Goal: Information Seeking & Learning: Check status

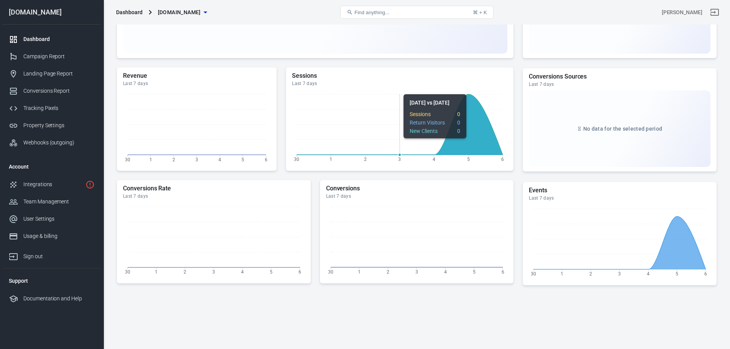
scroll to position [136, 0]
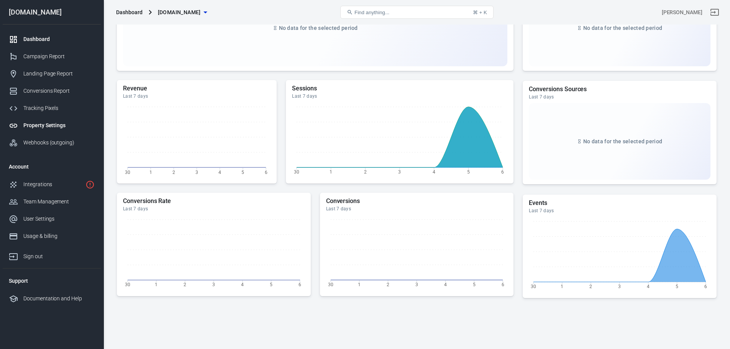
click at [59, 127] on div "Property Settings" at bounding box center [58, 125] width 71 height 8
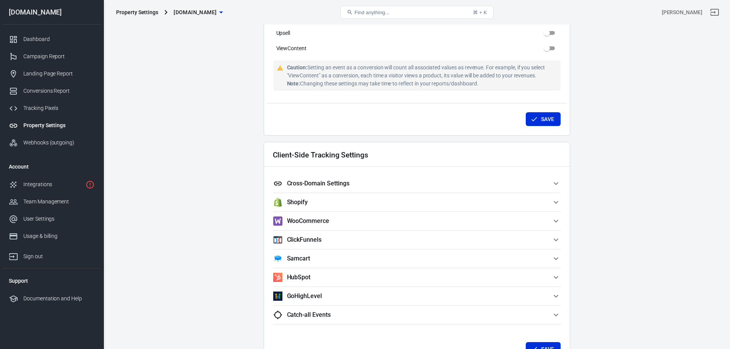
scroll to position [460, 0]
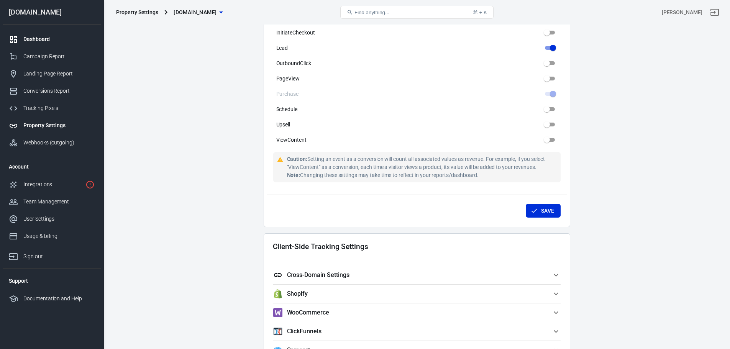
click at [46, 37] on div "Dashboard" at bounding box center [58, 39] width 71 height 8
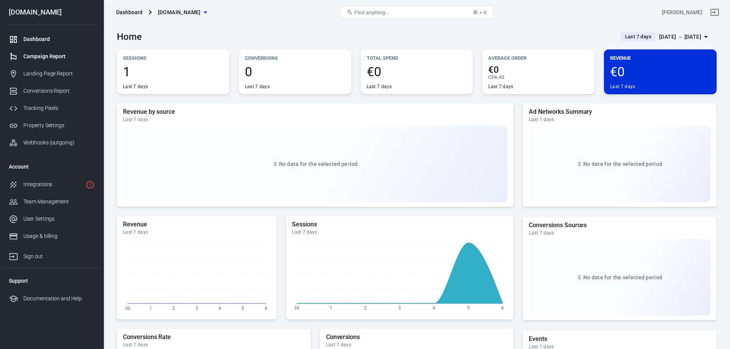
click at [64, 57] on div "Campaign Report" at bounding box center [58, 56] width 71 height 8
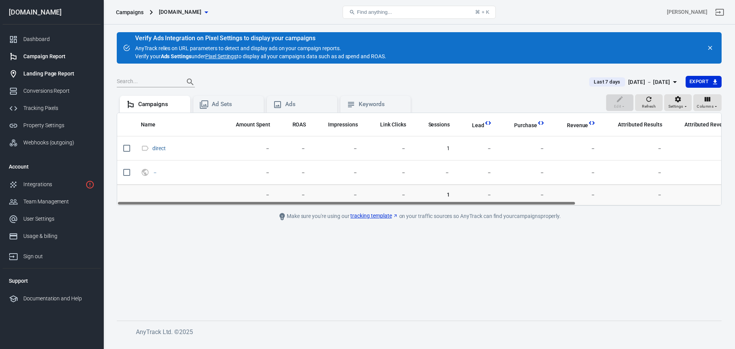
click at [43, 77] on div "Landing Page Report" at bounding box center [58, 74] width 71 height 8
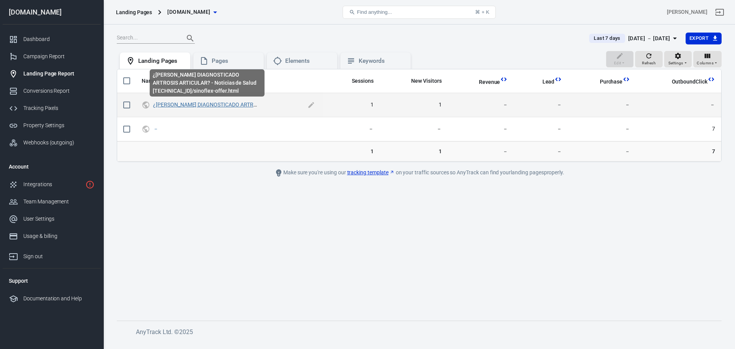
click at [212, 106] on link "¿[PERSON_NAME] DIAGNOSTICADO ARTROSIS ARTICULAR? - Noticias de Salud" at bounding box center [247, 104] width 188 height 6
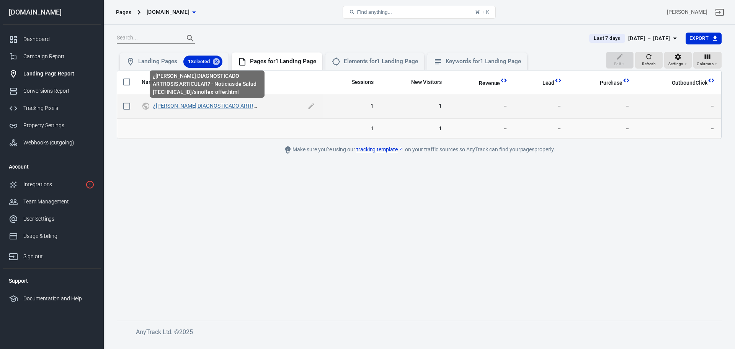
click at [199, 108] on link "¿[PERSON_NAME] DIAGNOSTICADO ARTROSIS ARTICULAR? - Noticias de Salud" at bounding box center [247, 106] width 188 height 6
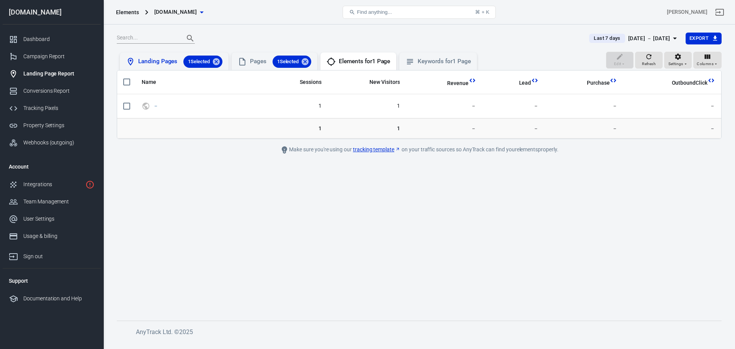
click at [154, 62] on div "Landing Pages 1 Selected" at bounding box center [180, 62] width 84 height 12
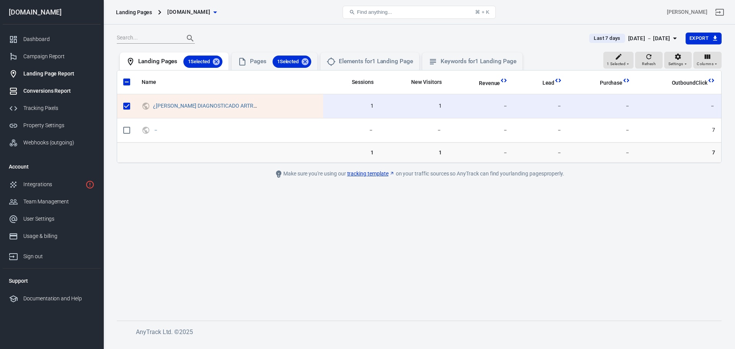
click at [45, 95] on link "Conversions Report" at bounding box center [52, 90] width 98 height 17
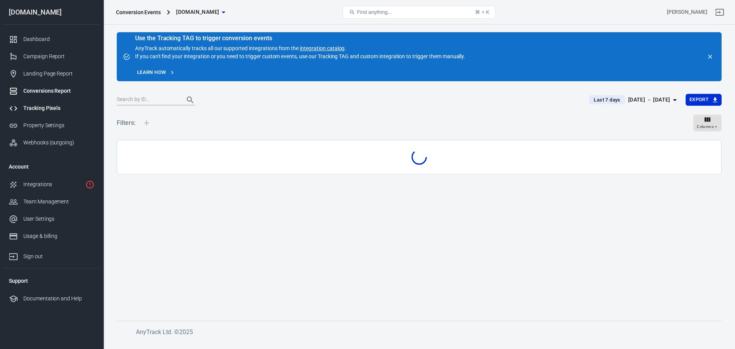
click at [51, 105] on div "Tracking Pixels" at bounding box center [58, 108] width 71 height 8
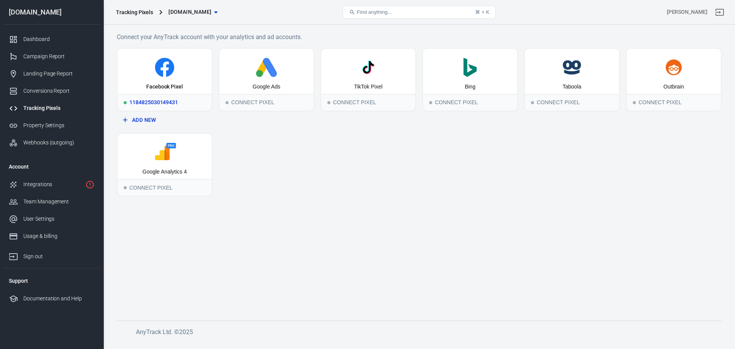
click at [192, 75] on icon at bounding box center [165, 67] width 88 height 19
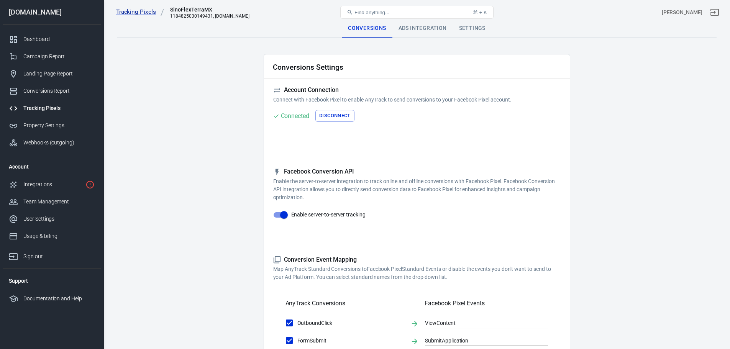
click at [429, 27] on div "Ads Integration" at bounding box center [422, 28] width 61 height 18
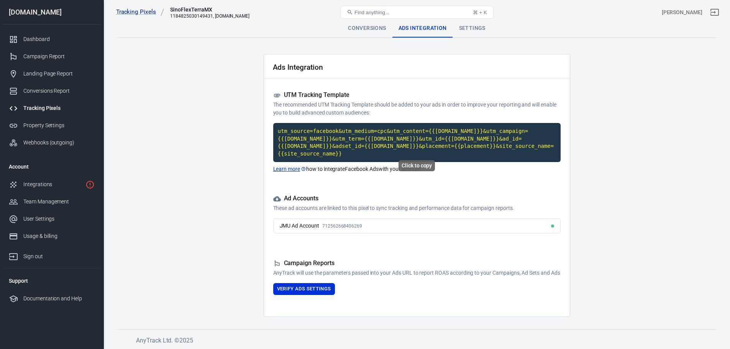
click at [398, 143] on code "utm_source=facebook&utm_medium=cpc&utm_content={{adset.name}}&utm_campaign={{ca…" at bounding box center [416, 142] width 287 height 39
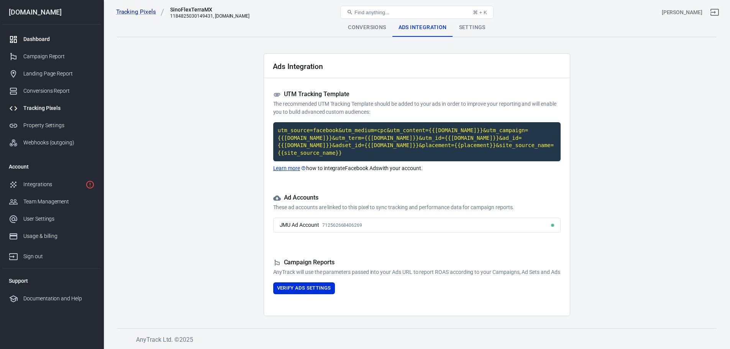
click at [46, 41] on div "Dashboard" at bounding box center [58, 39] width 71 height 8
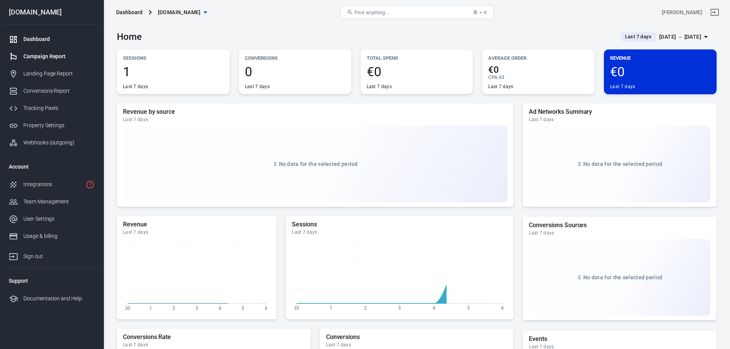
click at [57, 52] on div "Campaign Report" at bounding box center [58, 56] width 71 height 8
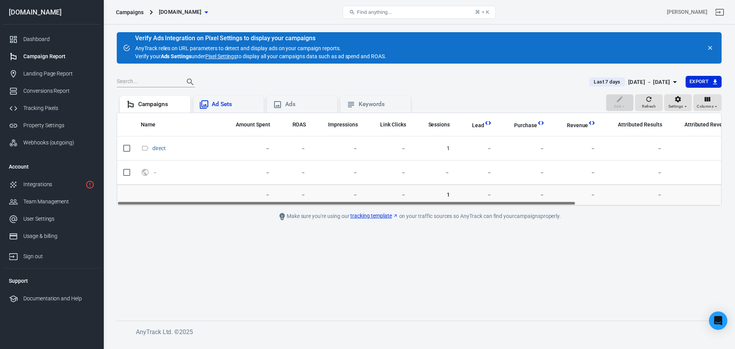
click at [227, 103] on div "Ad Sets" at bounding box center [235, 104] width 46 height 8
click at [280, 100] on icon at bounding box center [277, 104] width 9 height 9
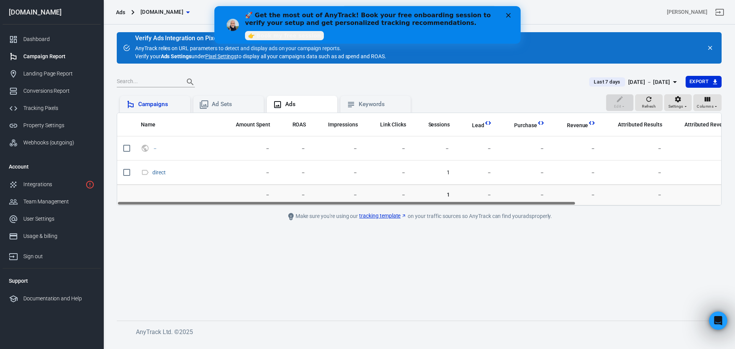
click at [159, 109] on div "Campaigns" at bounding box center [155, 104] width 58 height 9
click at [275, 37] on link "👉 Book my free session" at bounding box center [284, 35] width 79 height 9
click at [509, 16] on icon "Close" at bounding box center [508, 15] width 5 height 5
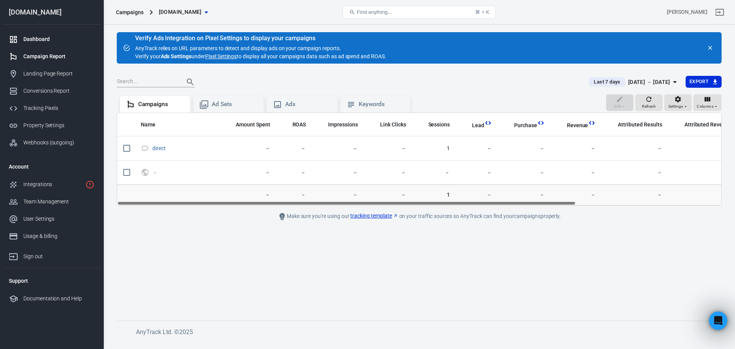
click at [46, 45] on link "Dashboard" at bounding box center [52, 39] width 98 height 17
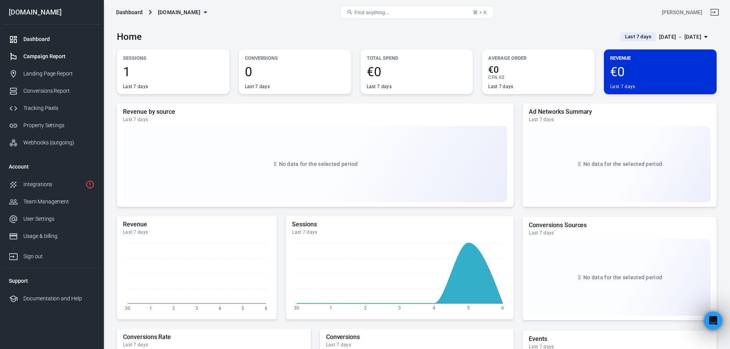
click at [49, 59] on div "Campaign Report" at bounding box center [58, 56] width 71 height 8
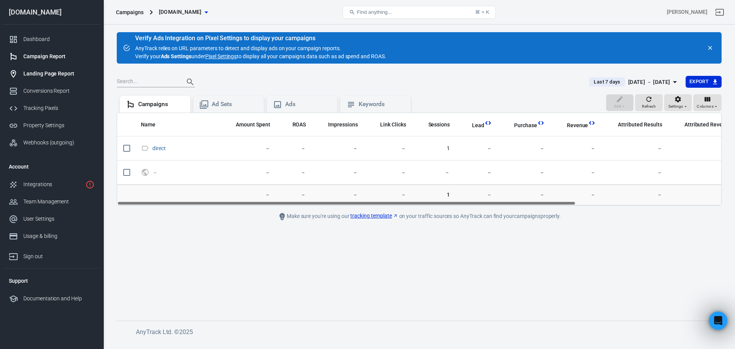
click at [52, 78] on link "Landing Page Report" at bounding box center [52, 73] width 98 height 17
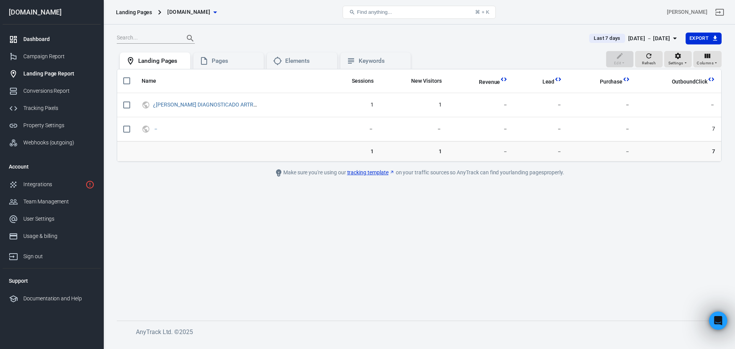
click at [36, 38] on div "Dashboard" at bounding box center [58, 39] width 71 height 8
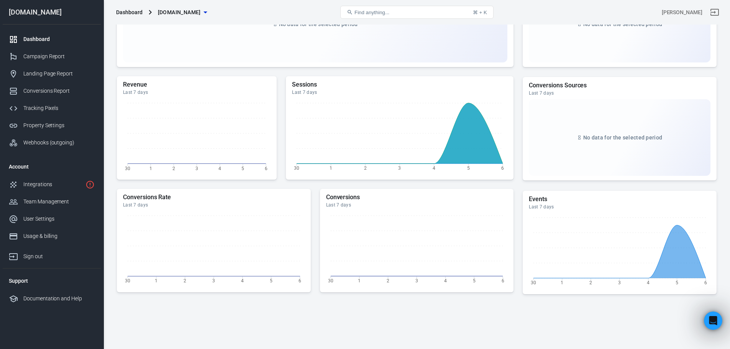
scroll to position [153, 0]
